Goal: Obtain resource: Obtain resource

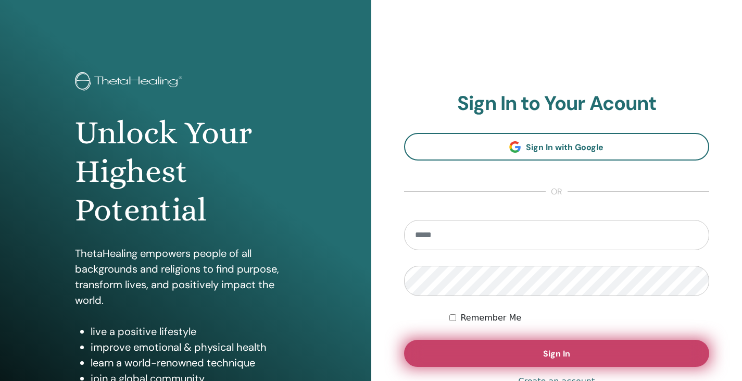
type input "**********"
click at [474, 351] on button "Sign In" at bounding box center [557, 353] width 306 height 27
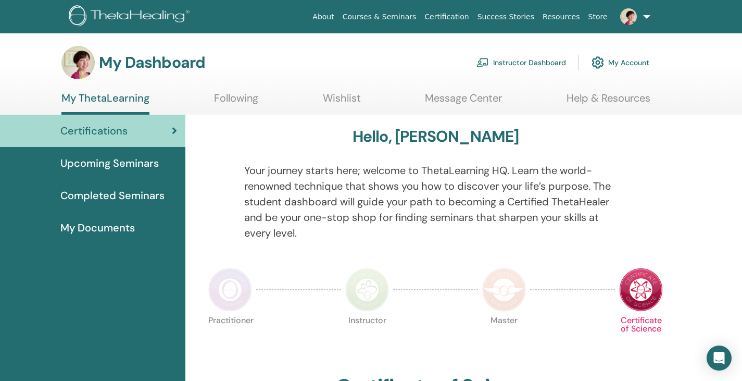
click at [519, 62] on link "Instructor Dashboard" at bounding box center [522, 62] width 90 height 23
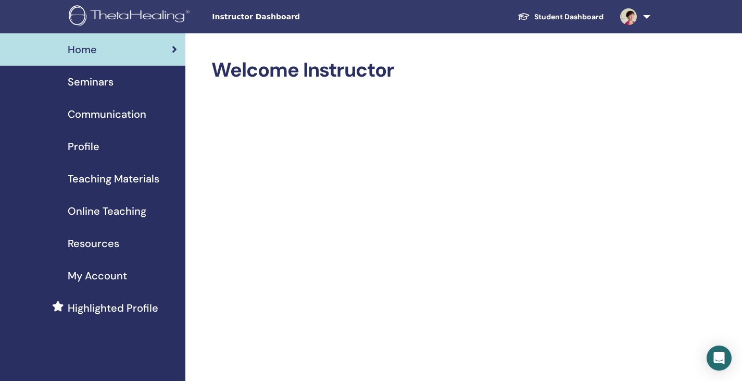
click at [80, 245] on span "Resources" at bounding box center [94, 243] width 52 height 16
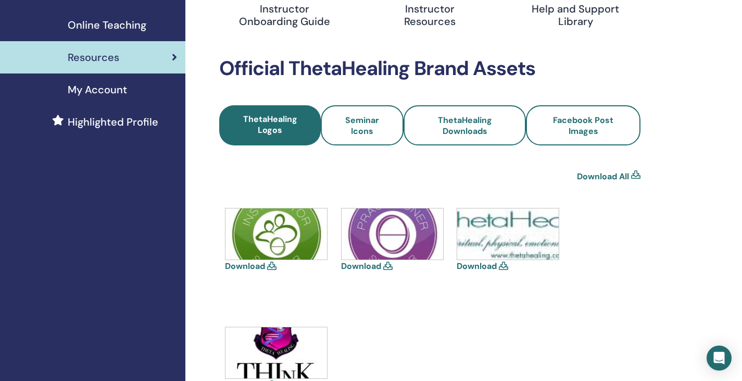
scroll to position [208, 0]
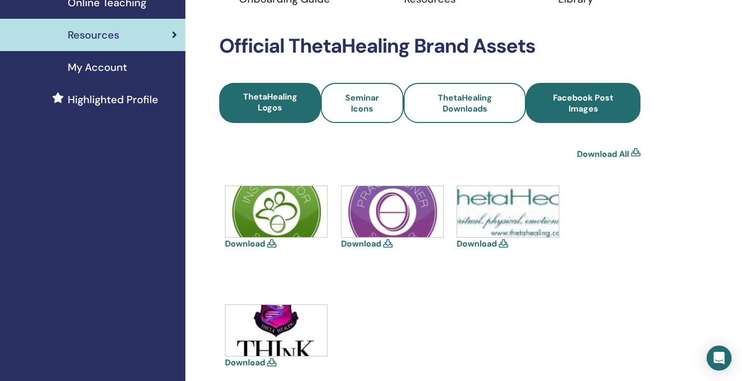
click at [608, 101] on span "Facebook Post Images" at bounding box center [583, 103] width 86 height 22
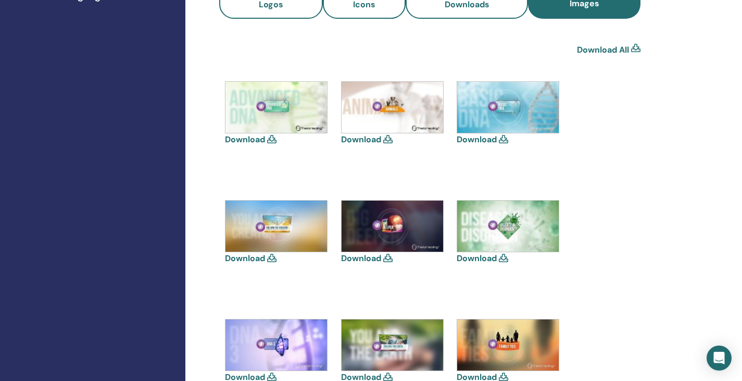
scroll to position [208, 0]
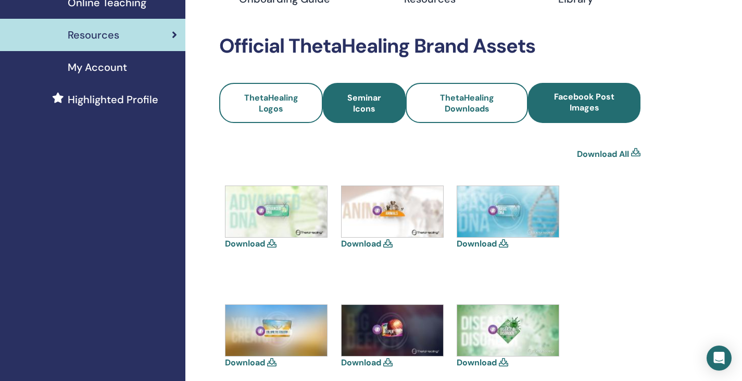
click at [365, 99] on span "Seminar Icons" at bounding box center [364, 103] width 55 height 22
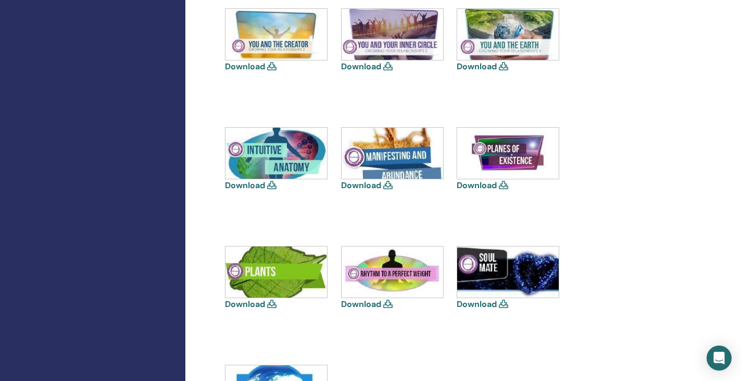
scroll to position [729, 0]
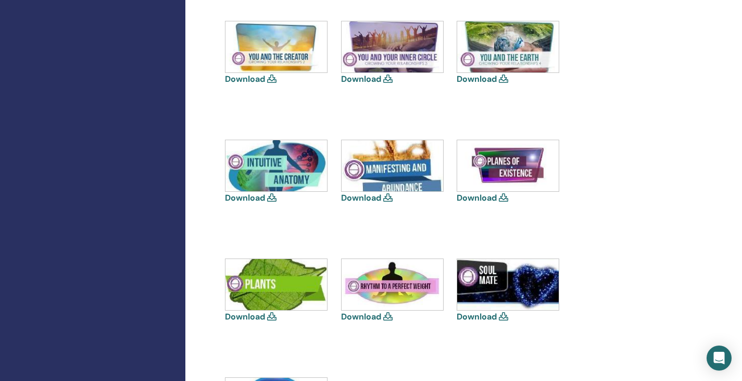
click at [481, 195] on link "Download" at bounding box center [477, 197] width 40 height 11
